Goal: Navigation & Orientation: Find specific page/section

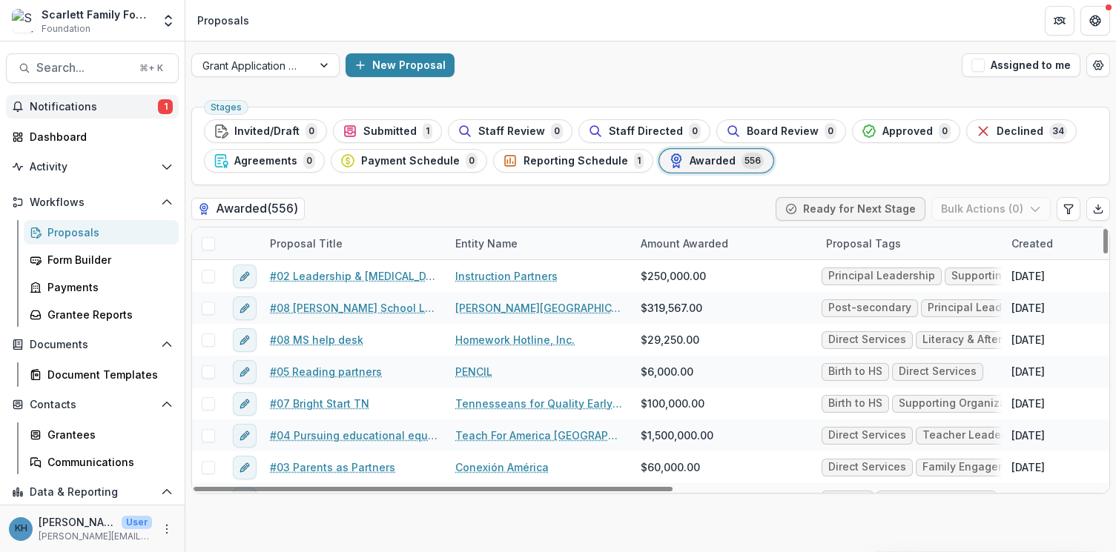
scroll to position [1, 0]
click at [92, 99] on span "Notifications" at bounding box center [94, 105] width 128 height 13
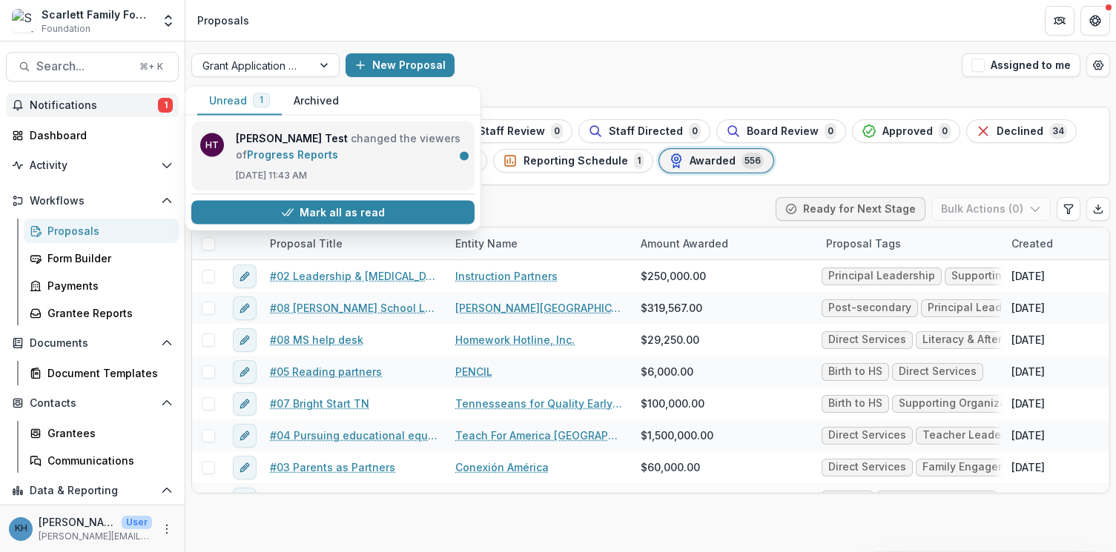
click at [338, 148] on link "Progress Reports" at bounding box center [292, 154] width 91 height 13
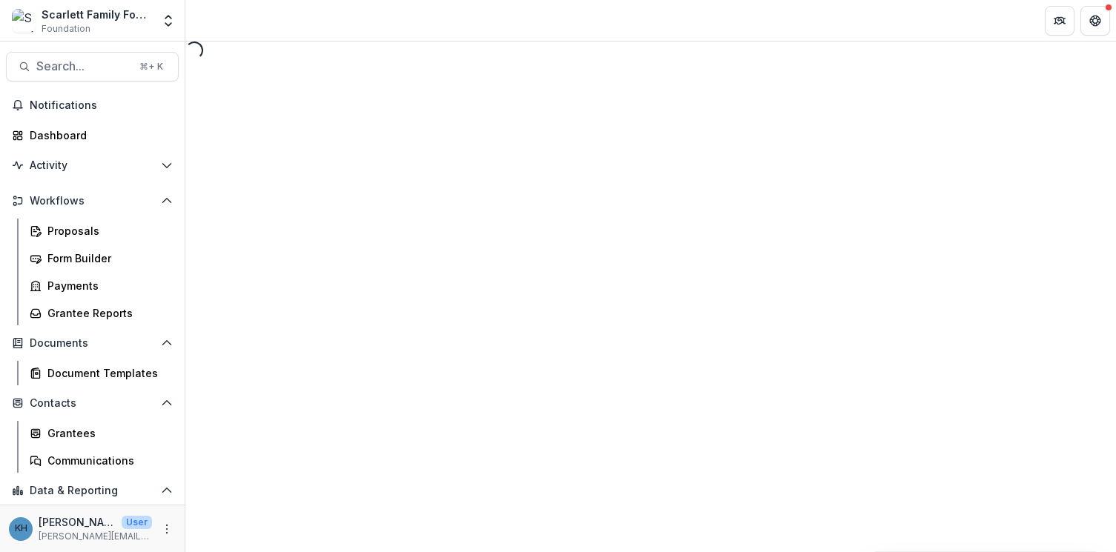
select select "********"
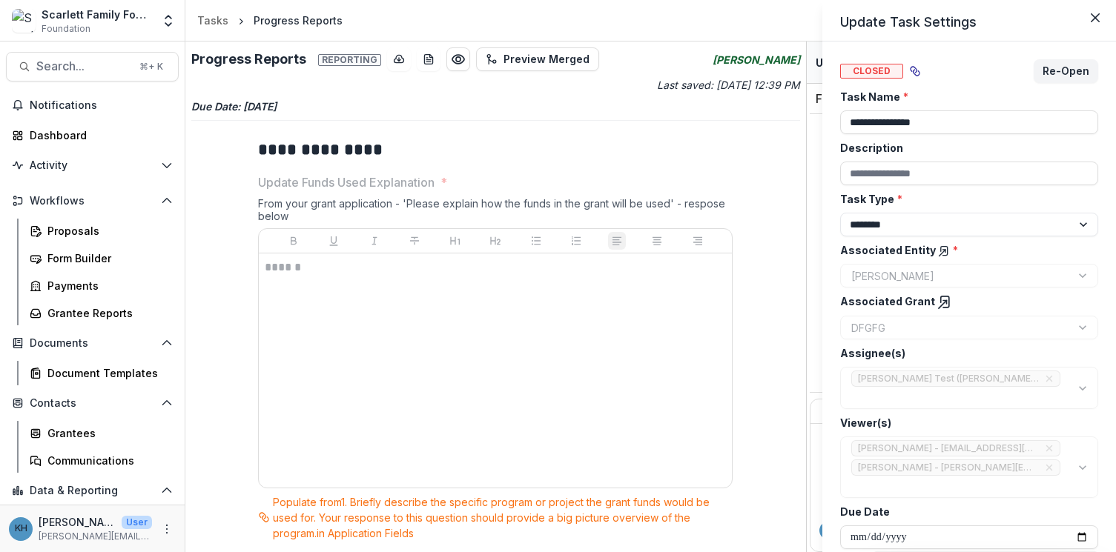
click at [59, 103] on div "**********" at bounding box center [558, 276] width 1116 height 552
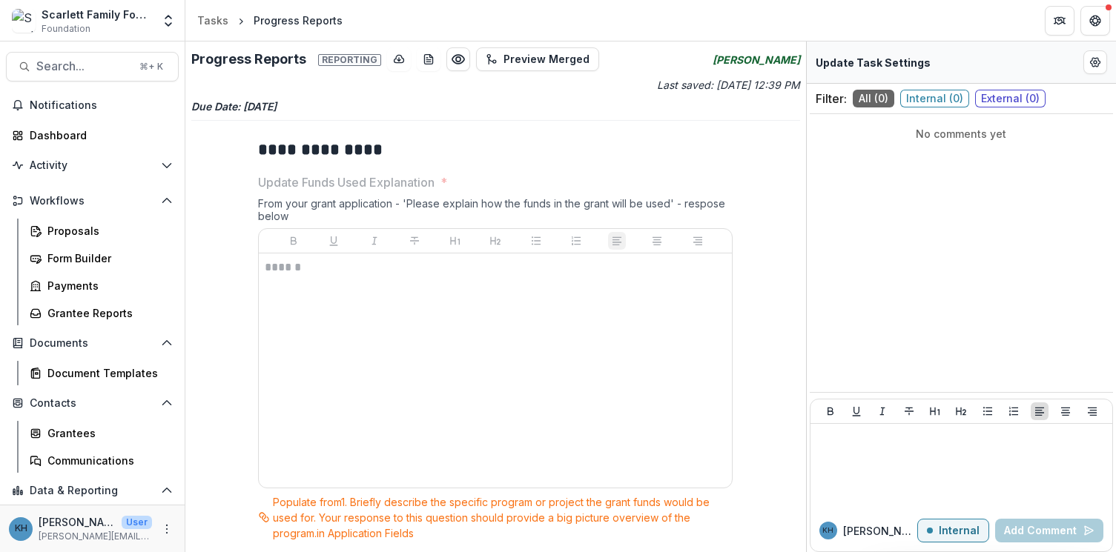
click at [61, 17] on div "Scarlett Family Foundation" at bounding box center [97, 15] width 110 height 16
click at [66, 105] on span "Notifications" at bounding box center [101, 105] width 143 height 13
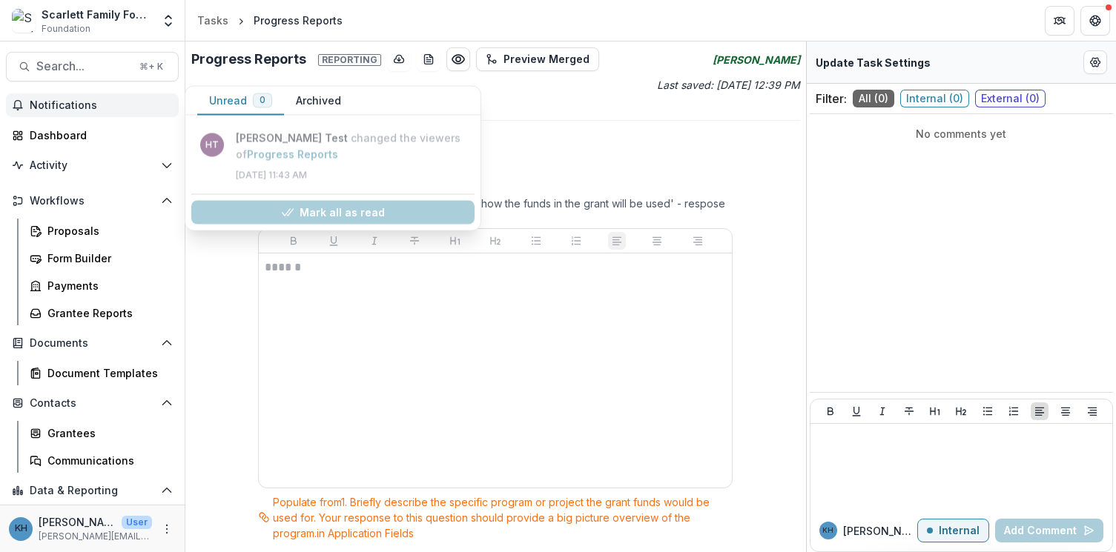
click at [66, 105] on span "Notifications" at bounding box center [101, 105] width 143 height 13
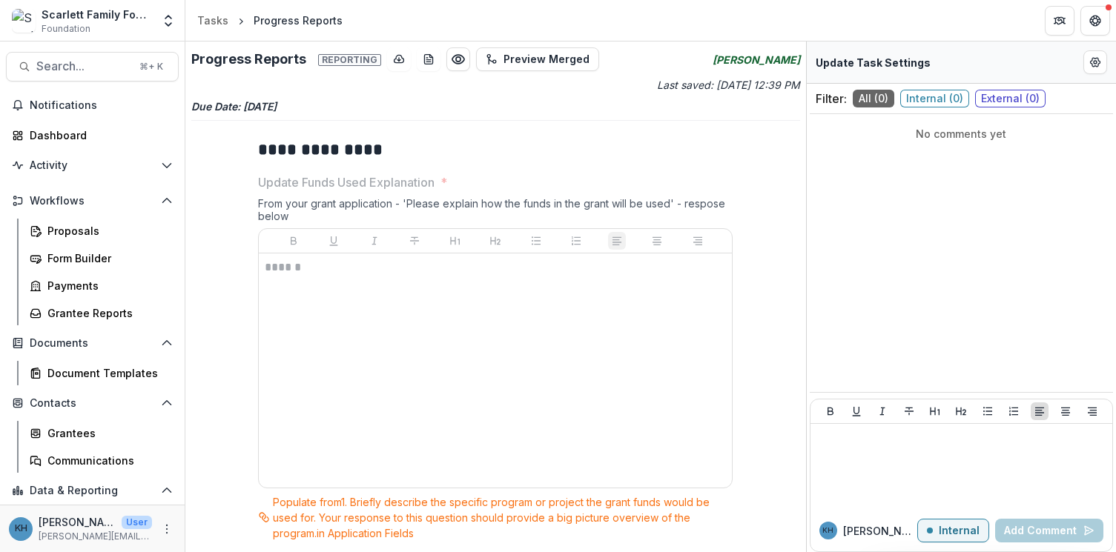
click at [24, 14] on img at bounding box center [24, 21] width 24 height 24
click at [85, 135] on div "Dashboard" at bounding box center [98, 136] width 137 height 16
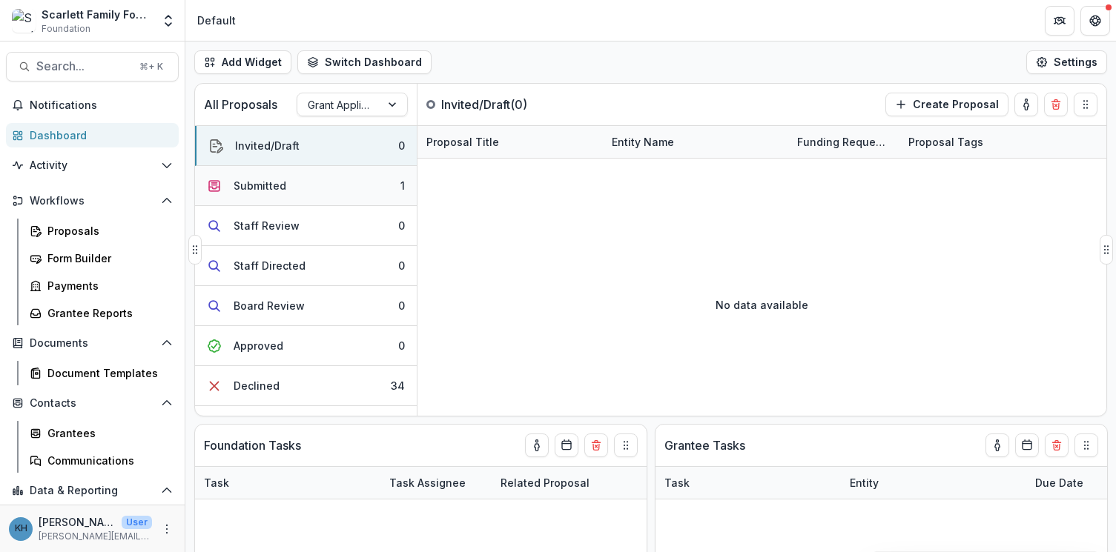
click at [294, 183] on button "Submitted 1" at bounding box center [306, 186] width 222 height 40
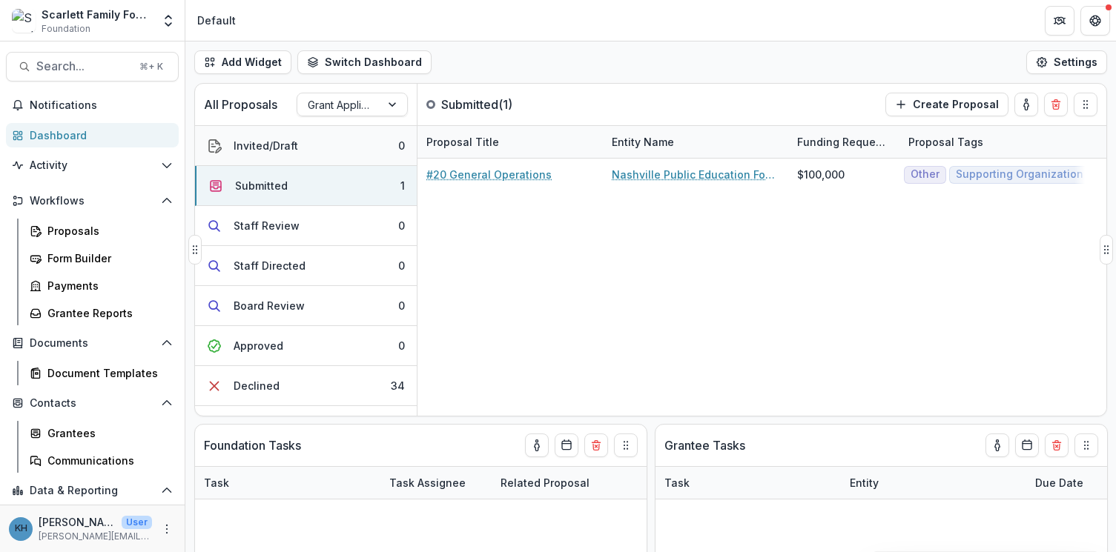
click at [291, 151] on div "Invited/Draft" at bounding box center [266, 146] width 65 height 16
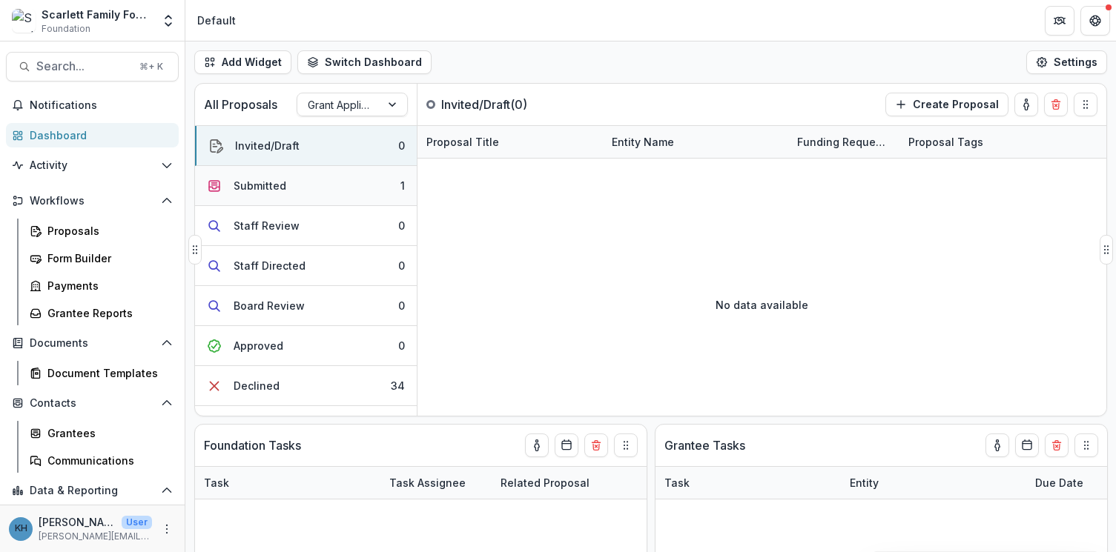
click at [310, 193] on button "Submitted 1" at bounding box center [306, 186] width 222 height 40
